Goal: Task Accomplishment & Management: Use online tool/utility

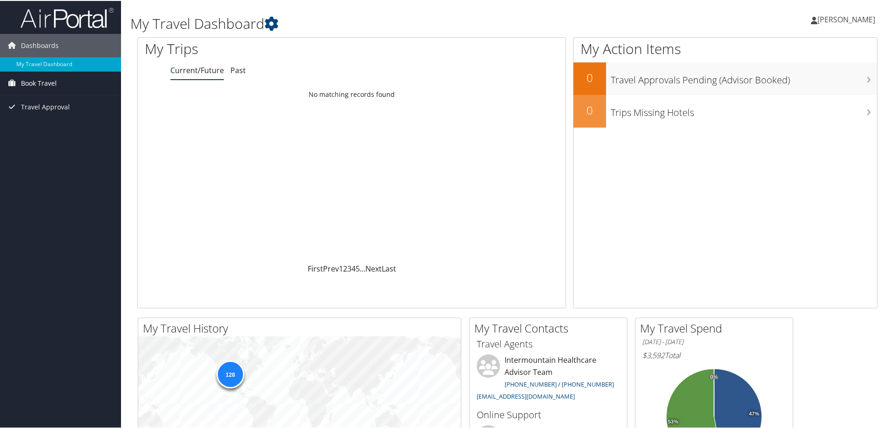
click at [46, 81] on span "Book Travel" at bounding box center [39, 82] width 36 height 23
click at [48, 113] on link "Book/Manage Online Trips" at bounding box center [60, 115] width 121 height 14
